Goal: Entertainment & Leisure: Consume media (video, audio)

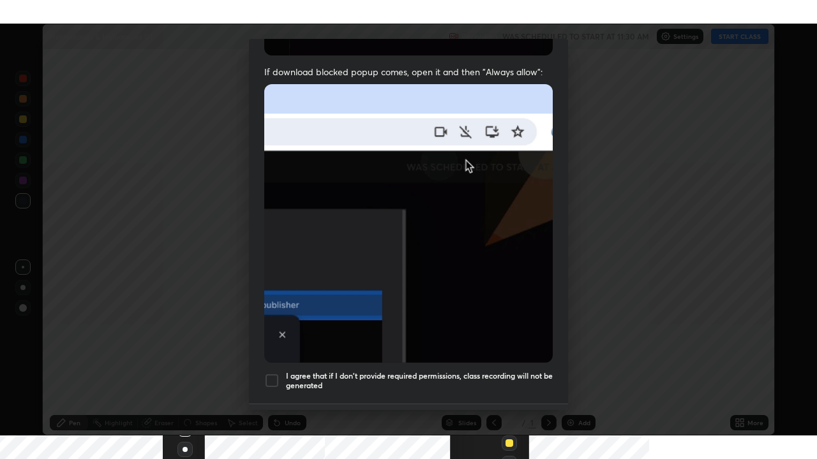
scroll to position [267, 0]
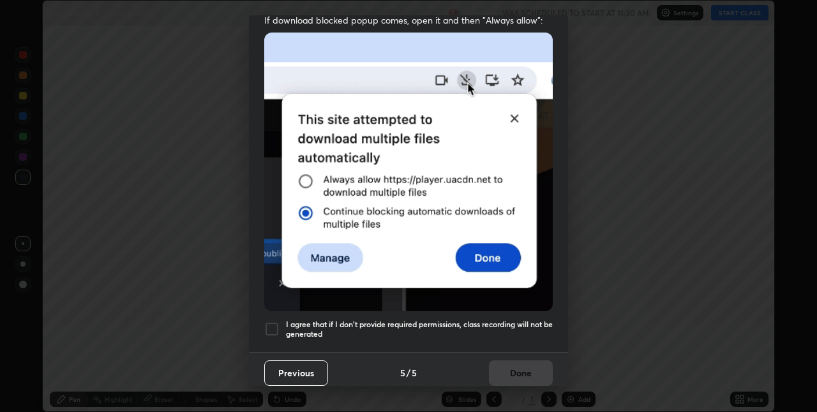
click at [270, 322] on div at bounding box center [271, 329] width 15 height 15
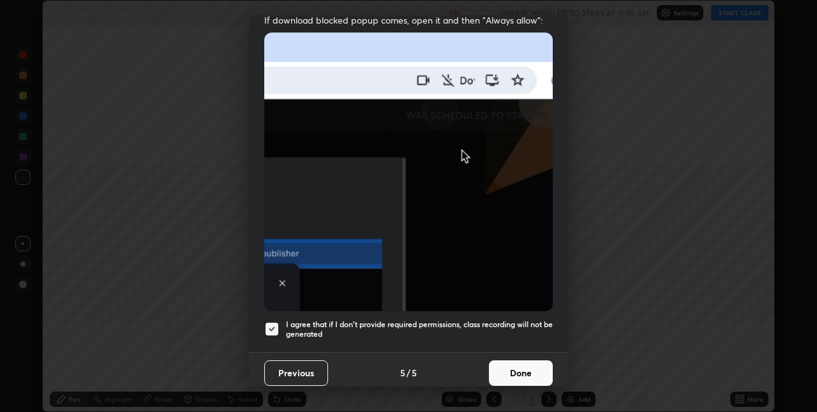
click at [490, 368] on button "Done" at bounding box center [521, 374] width 64 height 26
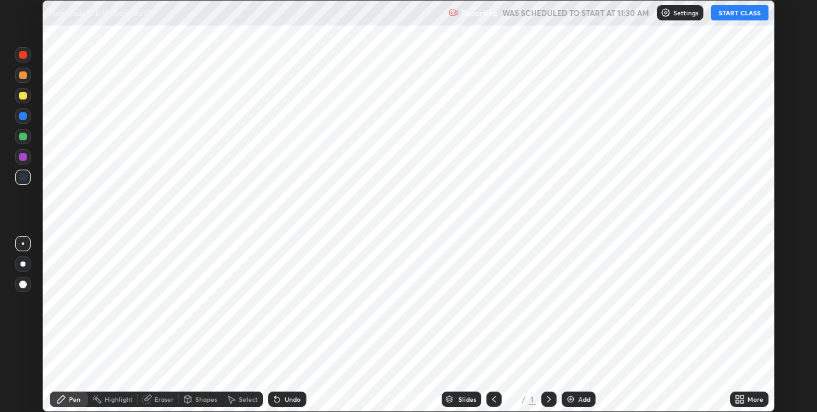
click at [567, 398] on img at bounding box center [570, 399] width 10 height 10
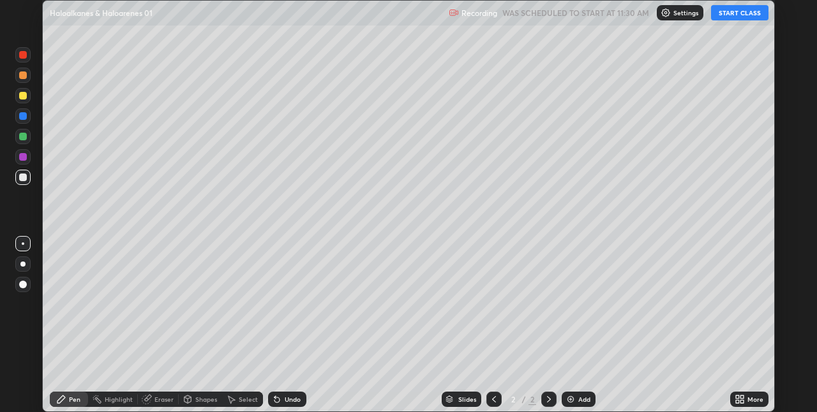
click at [731, 15] on button "START CLASS" at bounding box center [739, 12] width 57 height 15
click at [739, 401] on icon at bounding box center [739, 399] width 10 height 10
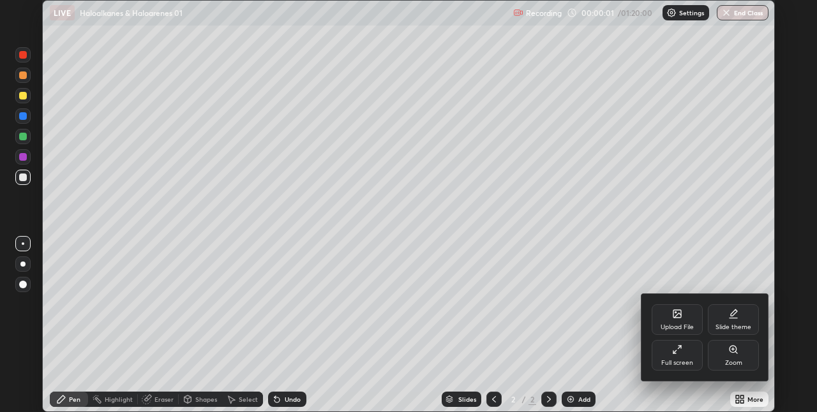
click at [676, 355] on div "Full screen" at bounding box center [676, 355] width 51 height 31
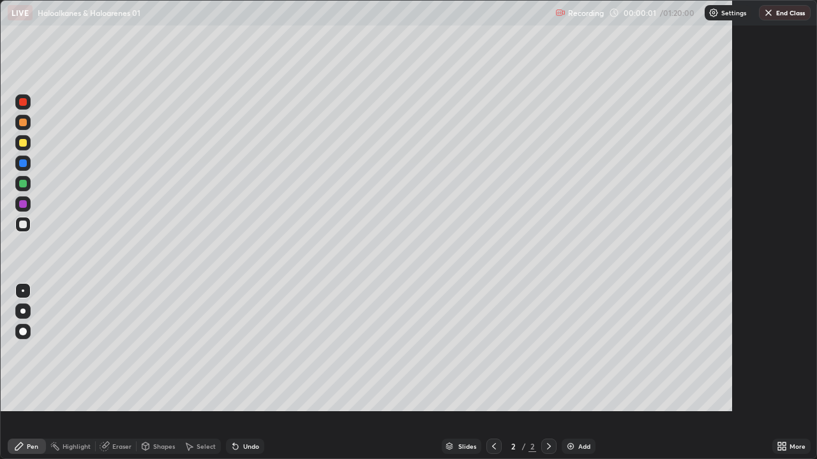
scroll to position [459, 817]
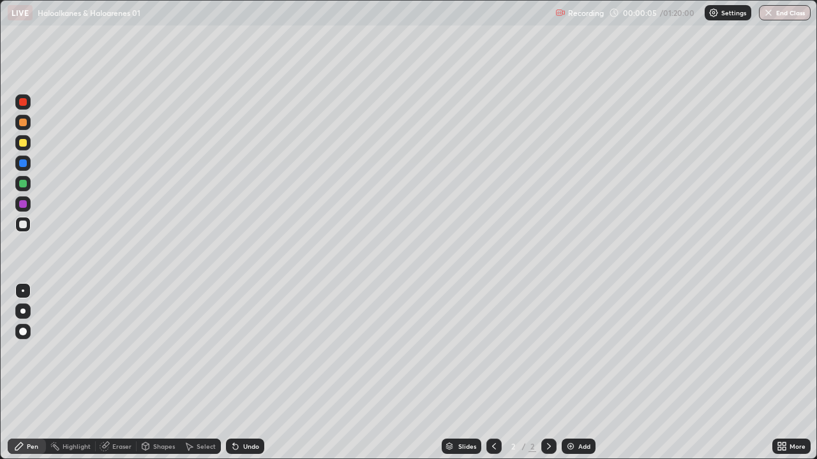
click at [21, 102] on div at bounding box center [23, 102] width 8 height 8
click at [25, 144] on div at bounding box center [23, 143] width 8 height 8
click at [18, 184] on div at bounding box center [22, 183] width 15 height 15
click at [18, 142] on div at bounding box center [22, 142] width 15 height 15
click at [233, 412] on icon at bounding box center [233, 443] width 1 height 1
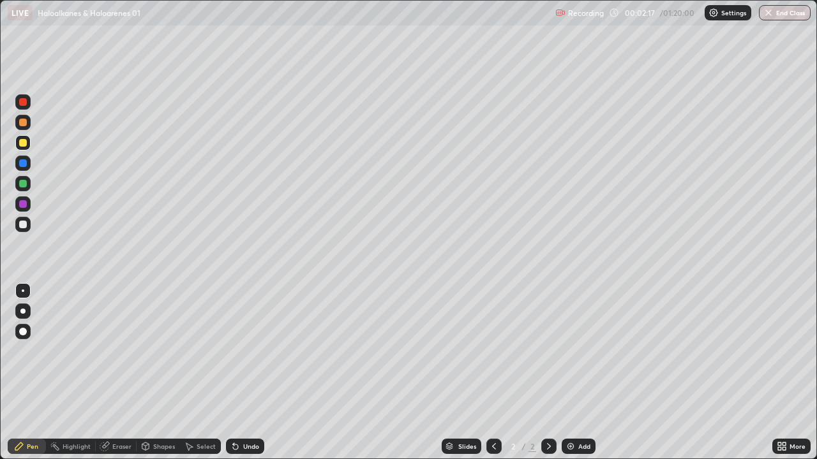
click at [17, 105] on div at bounding box center [22, 101] width 15 height 15
click at [547, 412] on icon at bounding box center [549, 446] width 4 height 6
click at [571, 412] on img at bounding box center [570, 447] width 10 height 10
click at [17, 182] on div at bounding box center [22, 183] width 15 height 15
click at [234, 412] on icon at bounding box center [235, 447] width 5 height 5
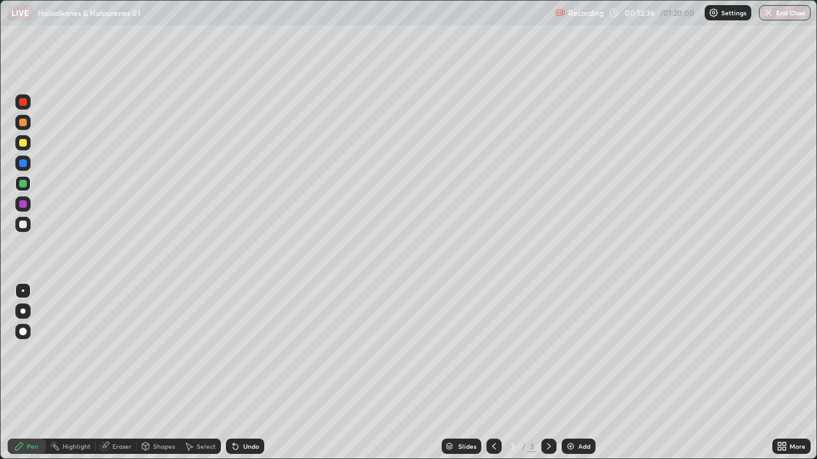
click at [233, 412] on icon at bounding box center [235, 447] width 5 height 5
click at [230, 412] on icon at bounding box center [235, 447] width 10 height 10
click at [234, 412] on icon at bounding box center [235, 447] width 5 height 5
click at [235, 412] on icon at bounding box center [235, 447] width 5 height 5
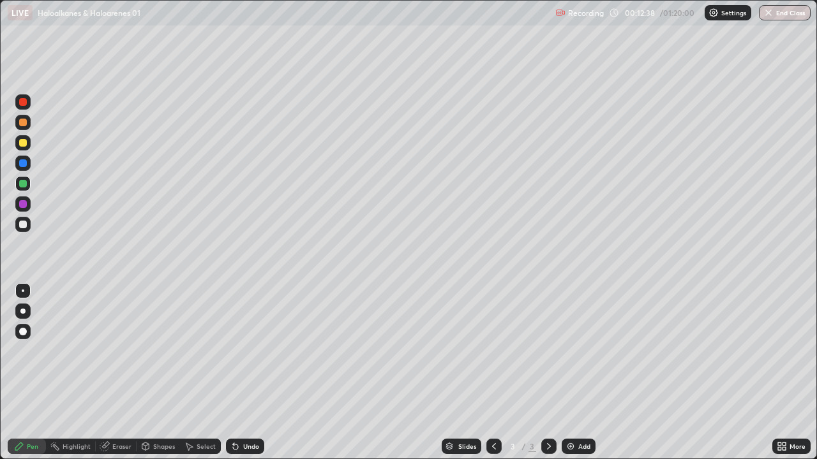
click at [235, 412] on icon at bounding box center [235, 447] width 5 height 5
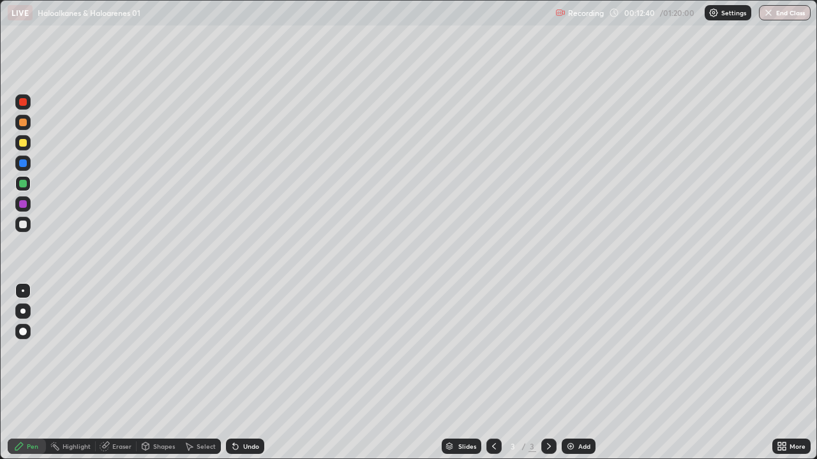
click at [234, 412] on icon at bounding box center [235, 447] width 5 height 5
click at [20, 126] on div at bounding box center [22, 122] width 15 height 15
click at [24, 225] on div at bounding box center [23, 225] width 8 height 8
click at [568, 412] on img at bounding box center [570, 447] width 10 height 10
click at [15, 140] on div at bounding box center [22, 142] width 15 height 15
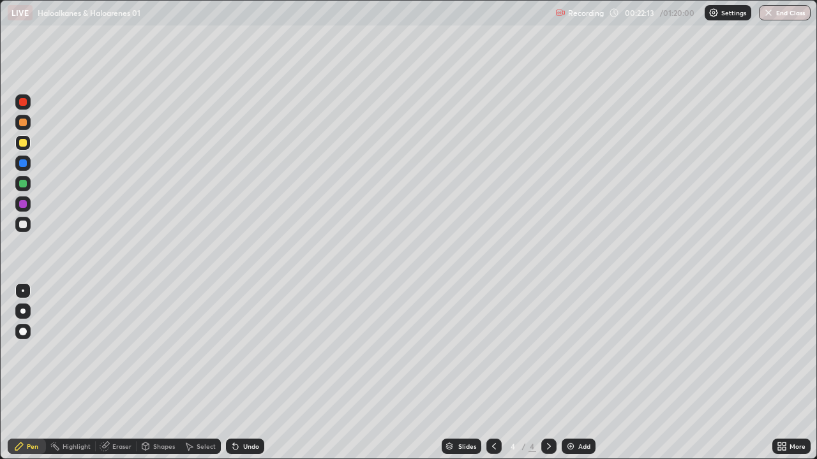
click at [19, 123] on div at bounding box center [22, 122] width 15 height 15
click at [117, 412] on div "Eraser" at bounding box center [121, 446] width 19 height 6
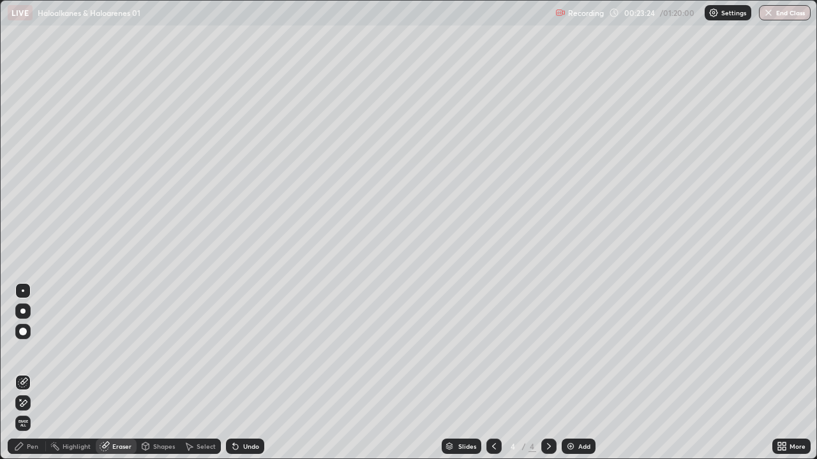
click at [233, 412] on icon at bounding box center [233, 443] width 1 height 1
click at [239, 412] on div "Undo" at bounding box center [245, 446] width 38 height 15
click at [18, 412] on div "Pen" at bounding box center [27, 446] width 38 height 15
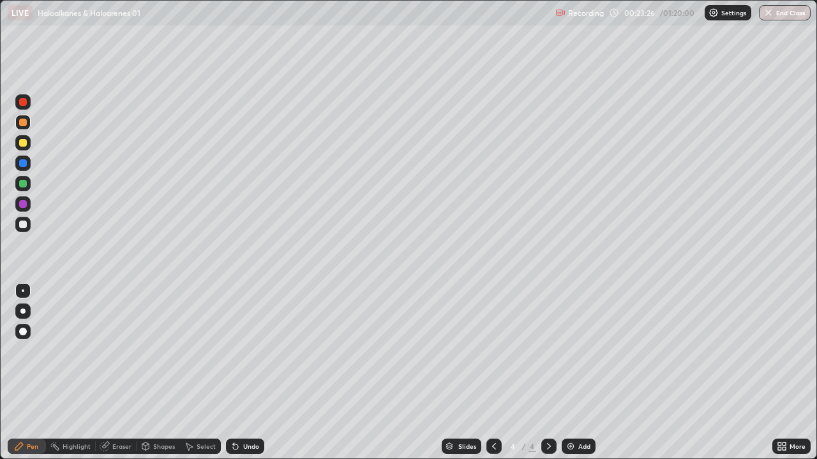
click at [22, 102] on div at bounding box center [23, 102] width 8 height 8
click at [18, 123] on div at bounding box center [22, 122] width 15 height 15
click at [21, 183] on div at bounding box center [23, 184] width 8 height 8
click at [0, 410] on div "Setting up your live class" at bounding box center [408, 229] width 817 height 459
click at [573, 412] on img at bounding box center [570, 447] width 10 height 10
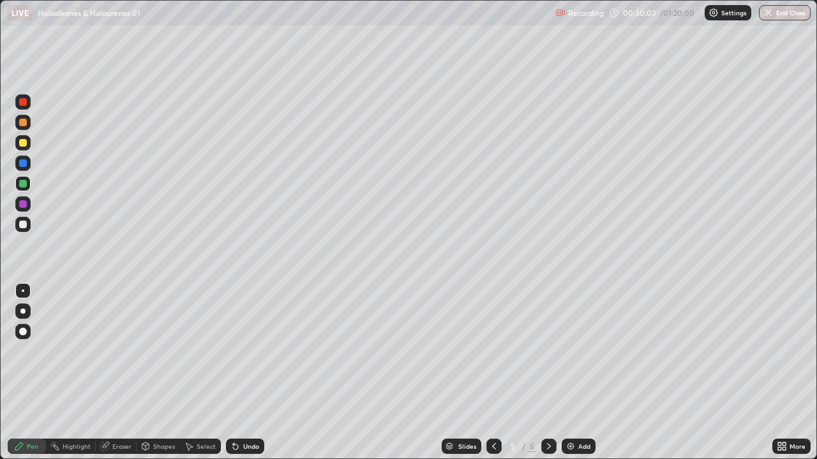
click at [17, 142] on div at bounding box center [22, 142] width 15 height 15
click at [22, 165] on div at bounding box center [23, 164] width 8 height 8
click at [569, 412] on img at bounding box center [570, 447] width 10 height 10
click at [18, 145] on div at bounding box center [22, 142] width 15 height 15
click at [233, 412] on icon at bounding box center [233, 443] width 1 height 1
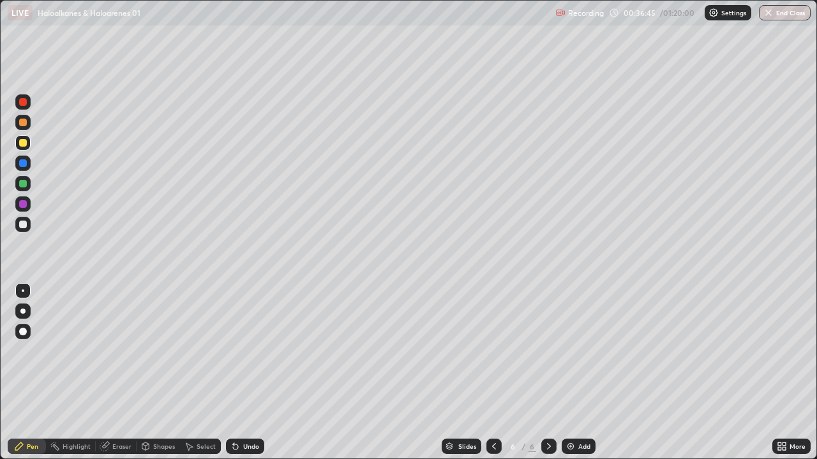
click at [233, 412] on icon at bounding box center [233, 443] width 1 height 1
click at [233, 412] on icon at bounding box center [235, 447] width 5 height 5
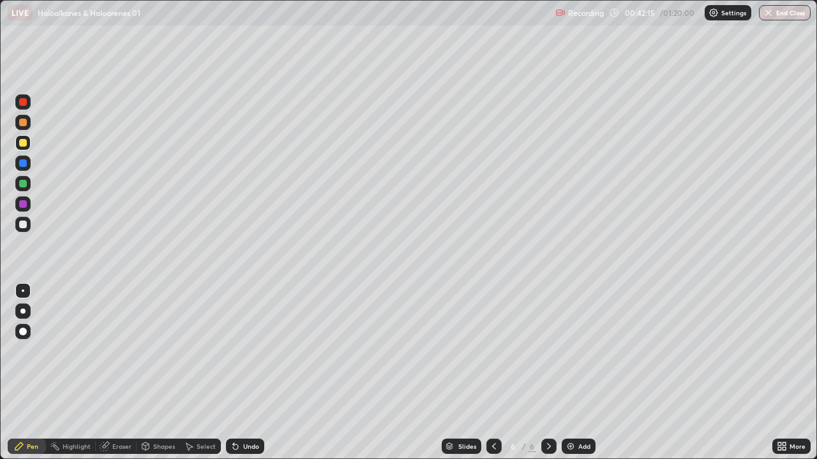
click at [569, 412] on img at bounding box center [570, 447] width 10 height 10
click at [17, 103] on div at bounding box center [22, 101] width 15 height 15
click at [15, 185] on div at bounding box center [22, 183] width 15 height 15
click at [22, 146] on div at bounding box center [23, 143] width 8 height 8
click at [29, 228] on div at bounding box center [22, 224] width 15 height 15
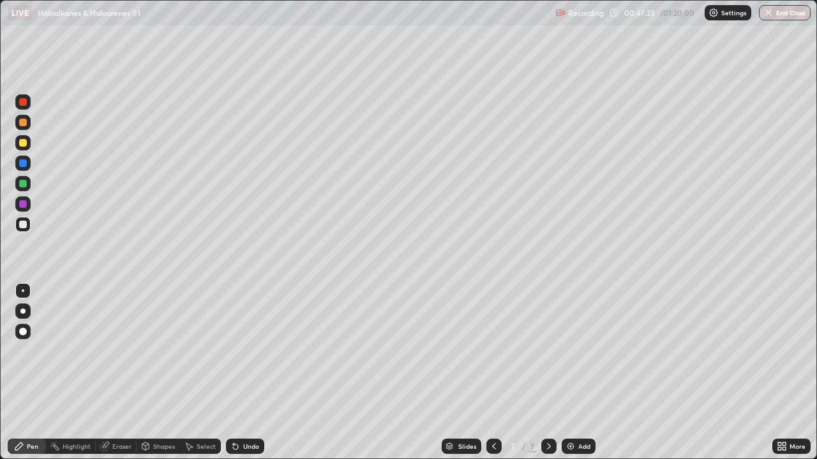
click at [17, 146] on div at bounding box center [22, 142] width 15 height 15
click at [236, 412] on icon at bounding box center [235, 447] width 10 height 10
click at [26, 225] on div at bounding box center [23, 225] width 8 height 8
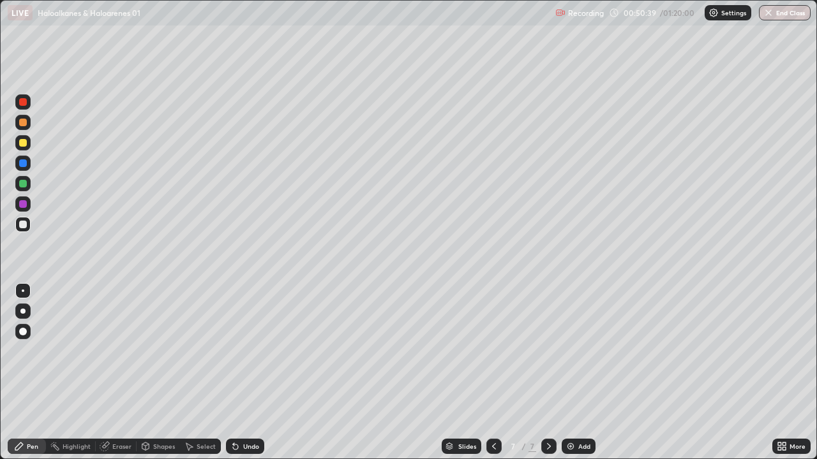
click at [565, 412] on img at bounding box center [570, 447] width 10 height 10
click at [489, 412] on icon at bounding box center [494, 447] width 10 height 10
click at [546, 412] on icon at bounding box center [549, 447] width 10 height 10
click at [18, 145] on div at bounding box center [22, 142] width 15 height 15
click at [16, 101] on div at bounding box center [22, 101] width 15 height 15
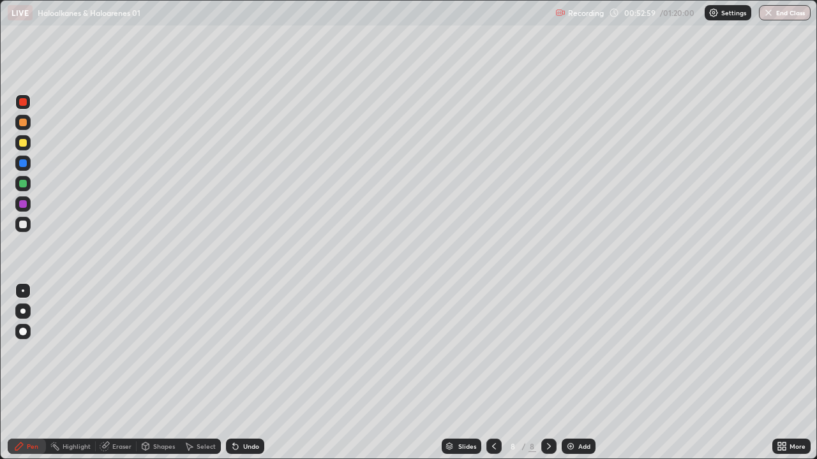
click at [569, 412] on img at bounding box center [570, 447] width 10 height 10
click at [20, 142] on div at bounding box center [23, 143] width 8 height 8
click at [24, 184] on div at bounding box center [23, 184] width 8 height 8
click at [486, 412] on div at bounding box center [493, 446] width 15 height 15
click at [547, 412] on icon at bounding box center [549, 447] width 10 height 10
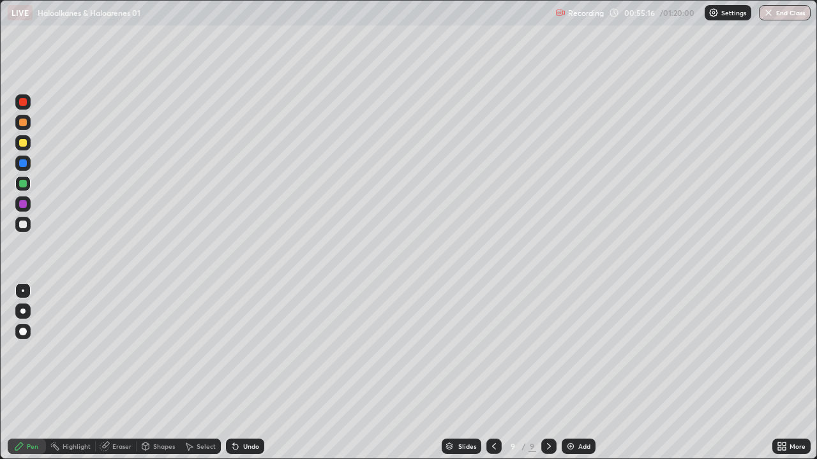
click at [16, 124] on div at bounding box center [22, 122] width 15 height 15
click at [17, 145] on div at bounding box center [22, 142] width 15 height 15
click at [233, 412] on icon at bounding box center [233, 443] width 1 height 1
click at [20, 185] on div at bounding box center [23, 184] width 8 height 8
click at [17, 122] on div at bounding box center [22, 122] width 15 height 15
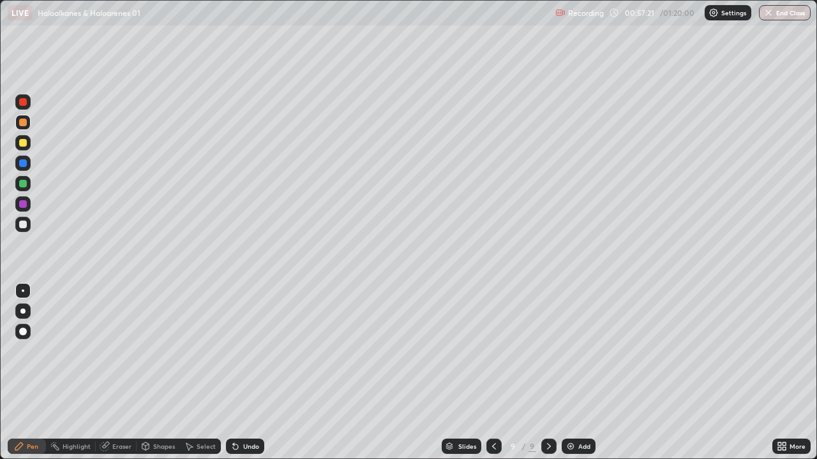
click at [22, 143] on div at bounding box center [23, 143] width 8 height 8
click at [233, 412] on icon at bounding box center [235, 447] width 5 height 5
click at [21, 223] on div at bounding box center [23, 225] width 8 height 8
click at [114, 412] on div "Eraser" at bounding box center [121, 446] width 19 height 6
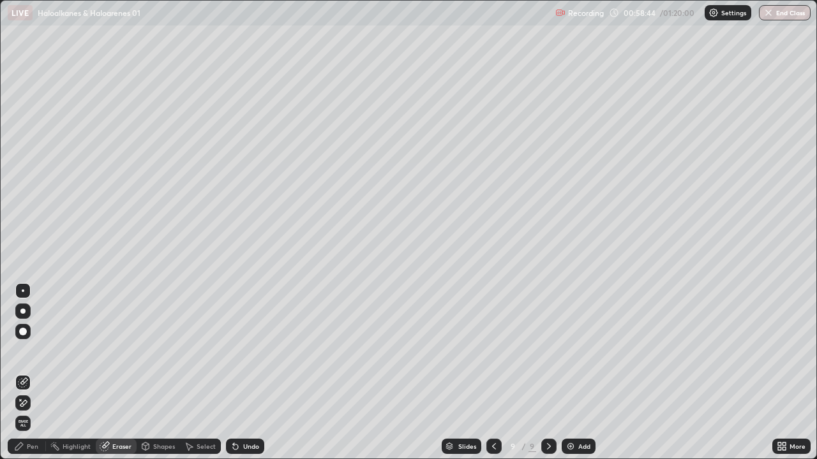
click at [29, 412] on div "Pen" at bounding box center [32, 446] width 11 height 6
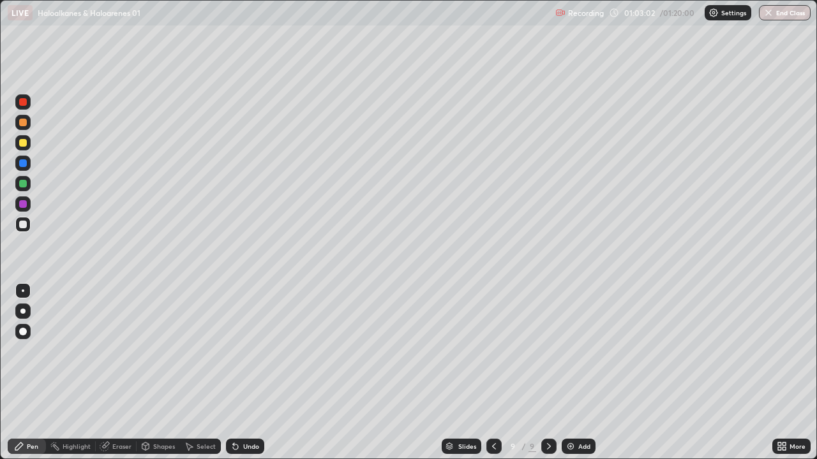
click at [17, 123] on div at bounding box center [22, 122] width 15 height 15
click at [19, 103] on div at bounding box center [23, 102] width 8 height 8
click at [17, 144] on div at bounding box center [22, 142] width 15 height 15
click at [567, 412] on img at bounding box center [570, 447] width 10 height 10
click at [234, 412] on icon at bounding box center [235, 447] width 5 height 5
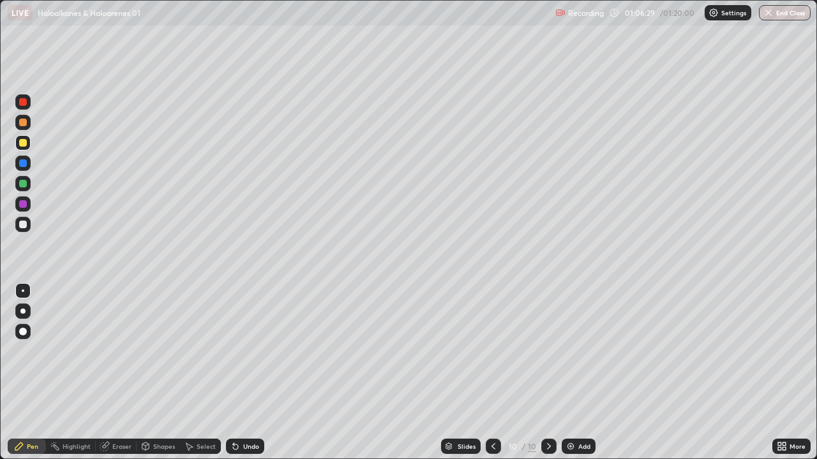
click at [234, 412] on icon at bounding box center [235, 447] width 5 height 5
click at [18, 124] on div at bounding box center [22, 122] width 15 height 15
click at [115, 412] on div "Eraser" at bounding box center [121, 446] width 19 height 6
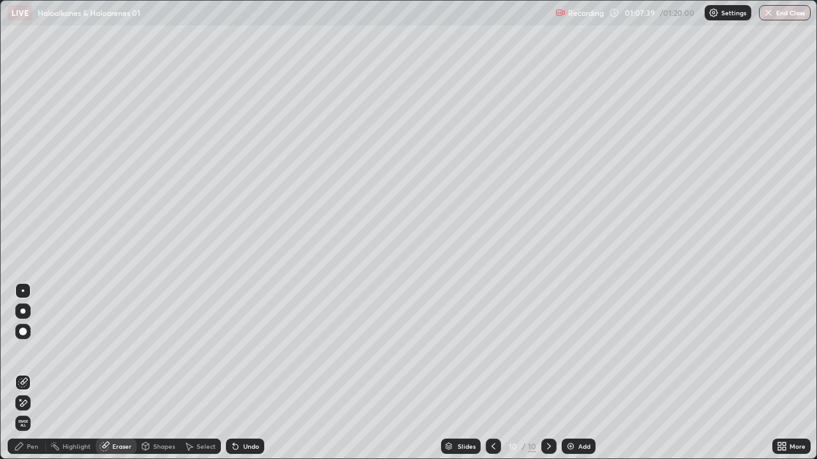
click at [22, 412] on icon at bounding box center [19, 447] width 8 height 8
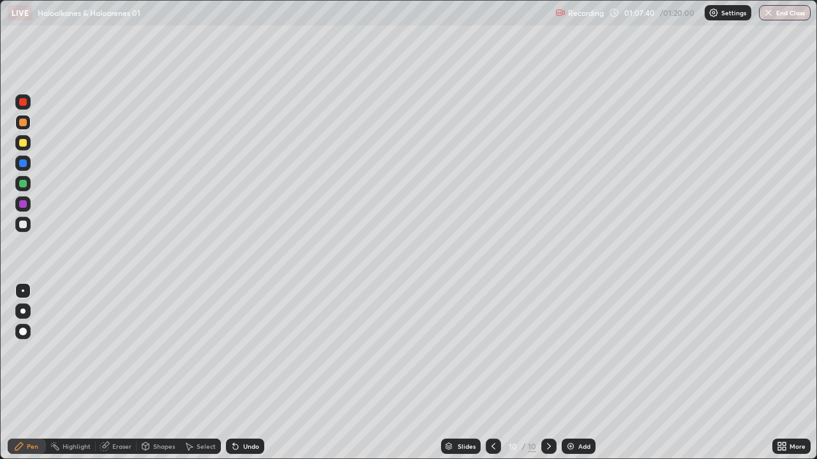
click at [22, 184] on div at bounding box center [23, 184] width 8 height 8
click at [247, 412] on div "Undo" at bounding box center [251, 446] width 16 height 6
click at [16, 185] on div at bounding box center [22, 183] width 15 height 15
click at [17, 225] on div at bounding box center [22, 224] width 15 height 15
click at [19, 124] on div at bounding box center [23, 123] width 8 height 8
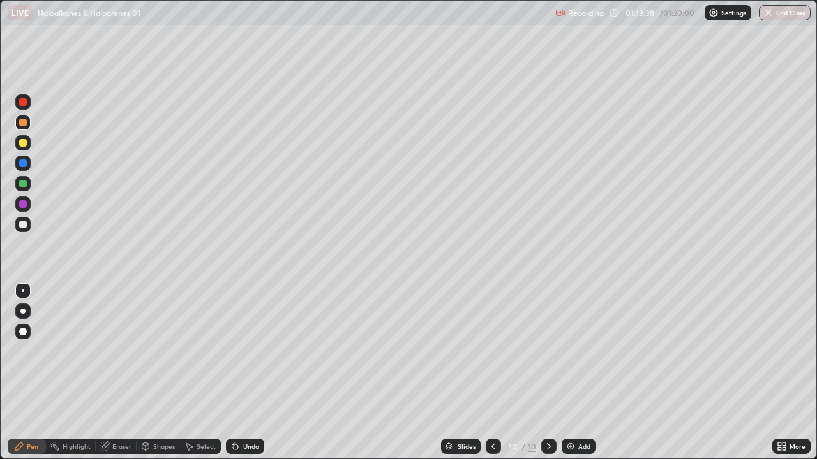
click at [570, 412] on img at bounding box center [570, 447] width 10 height 10
click at [104, 412] on icon at bounding box center [104, 447] width 8 height 8
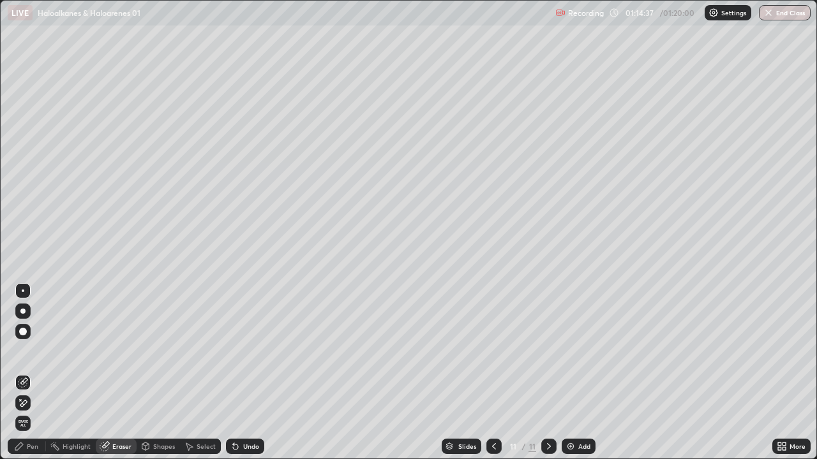
click at [24, 412] on div "Pen" at bounding box center [27, 446] width 38 height 15
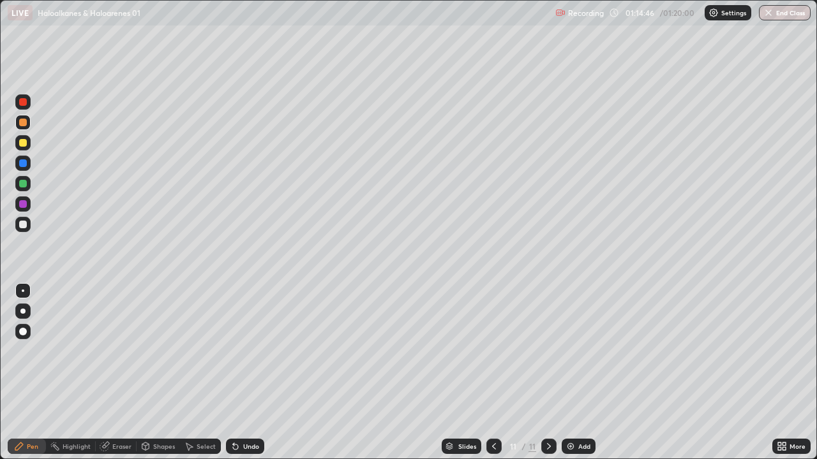
click at [18, 144] on div at bounding box center [22, 142] width 15 height 15
click at [108, 412] on icon at bounding box center [105, 447] width 10 height 10
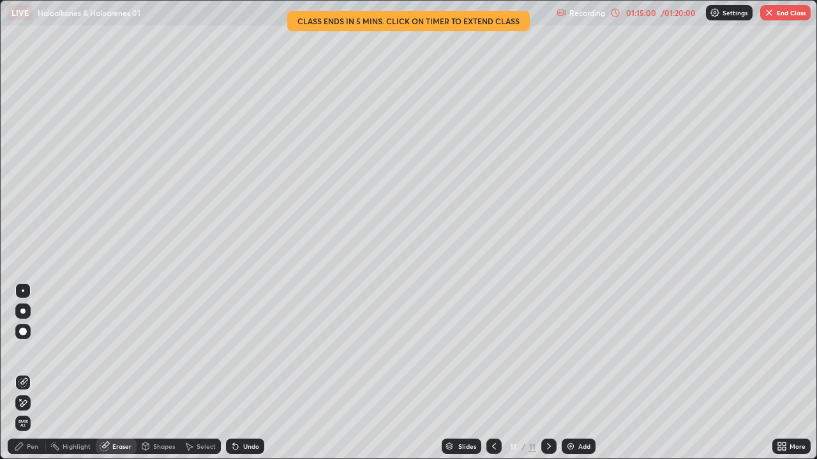
click at [17, 412] on icon at bounding box center [19, 447] width 10 height 10
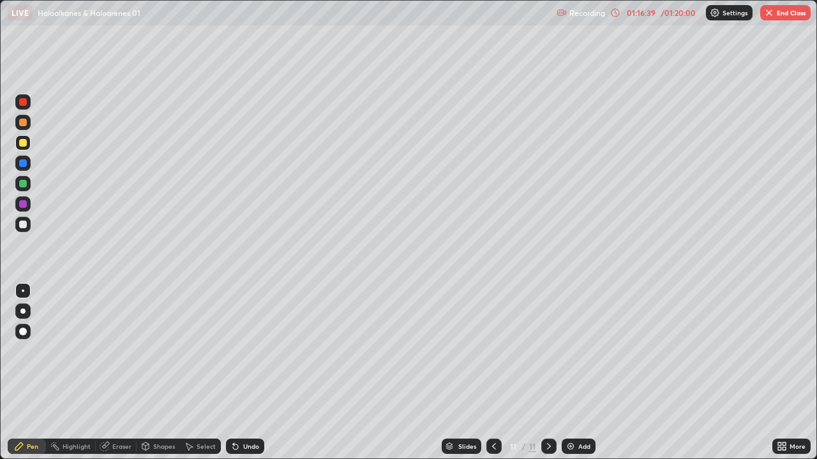
click at [18, 186] on div at bounding box center [22, 183] width 15 height 15
click at [770, 15] on img "button" at bounding box center [769, 13] width 10 height 10
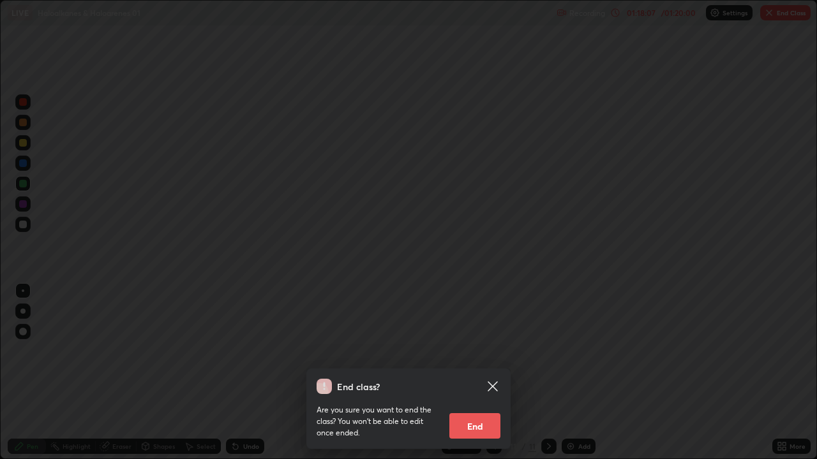
click at [479, 412] on button "End" at bounding box center [474, 426] width 51 height 26
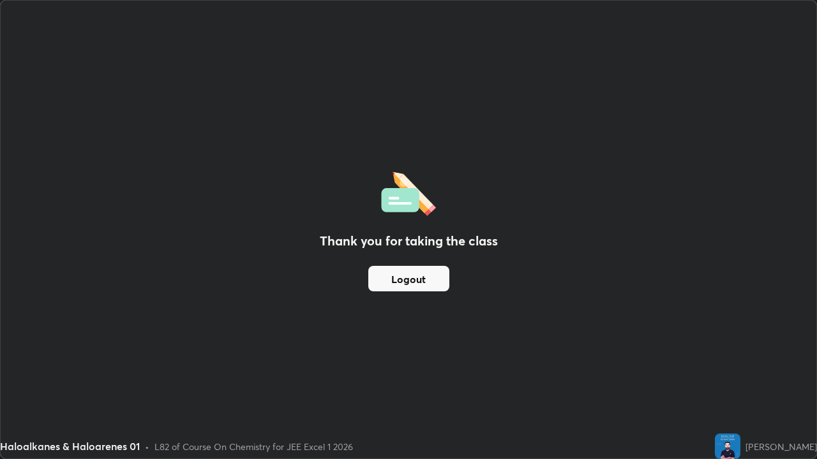
click at [414, 279] on button "Logout" at bounding box center [408, 279] width 81 height 26
